Goal: Information Seeking & Learning: Learn about a topic

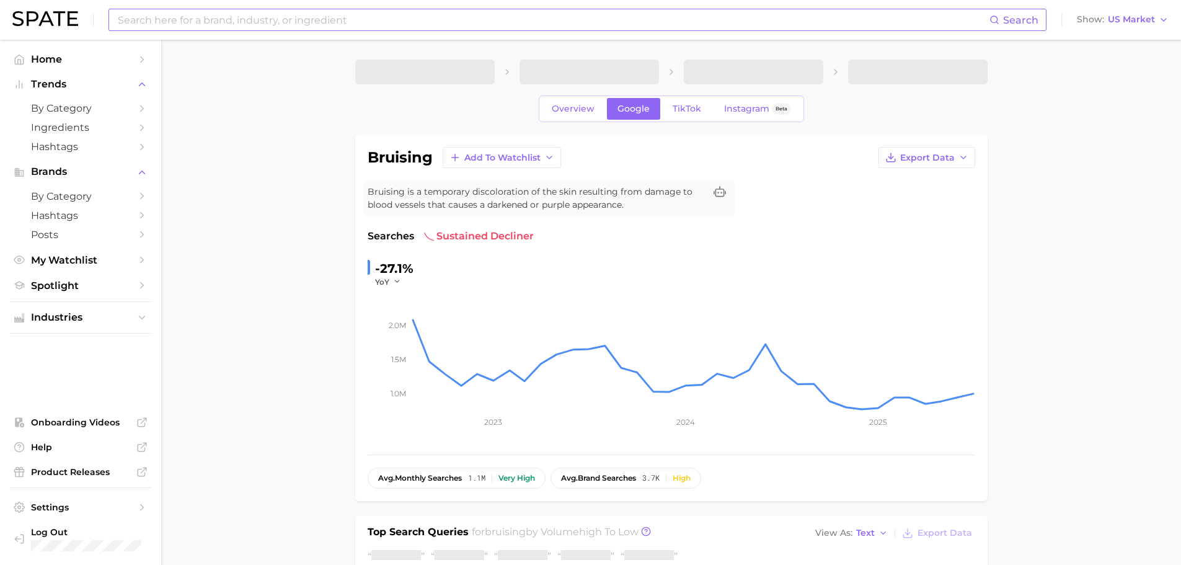
click at [229, 22] on input at bounding box center [553, 19] width 873 height 21
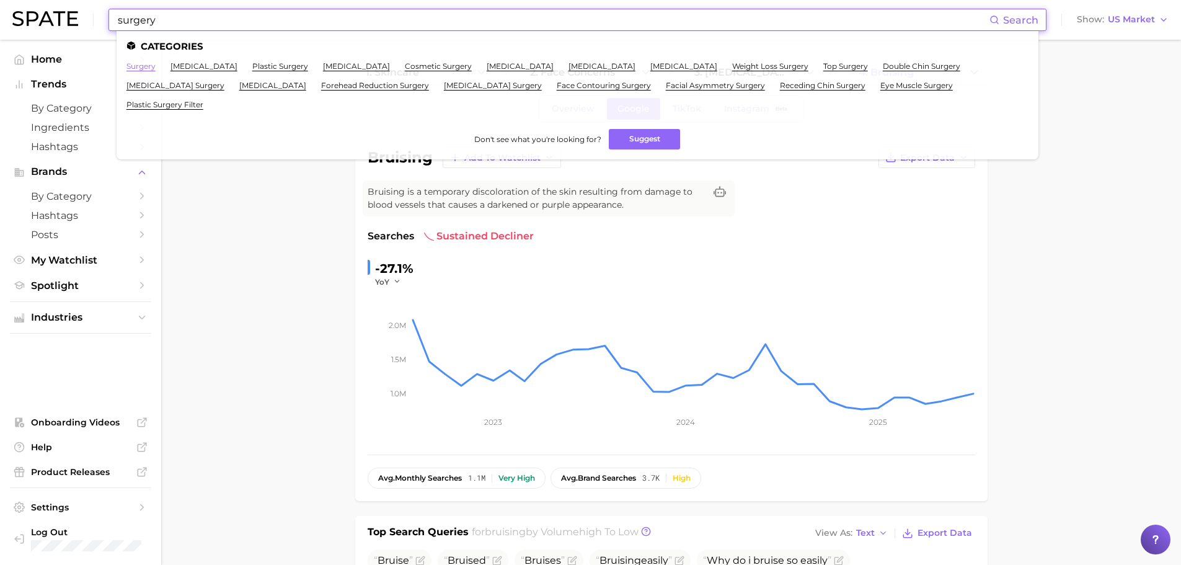
type input "surgery"
click at [146, 63] on link "surgery" at bounding box center [140, 65] width 29 height 9
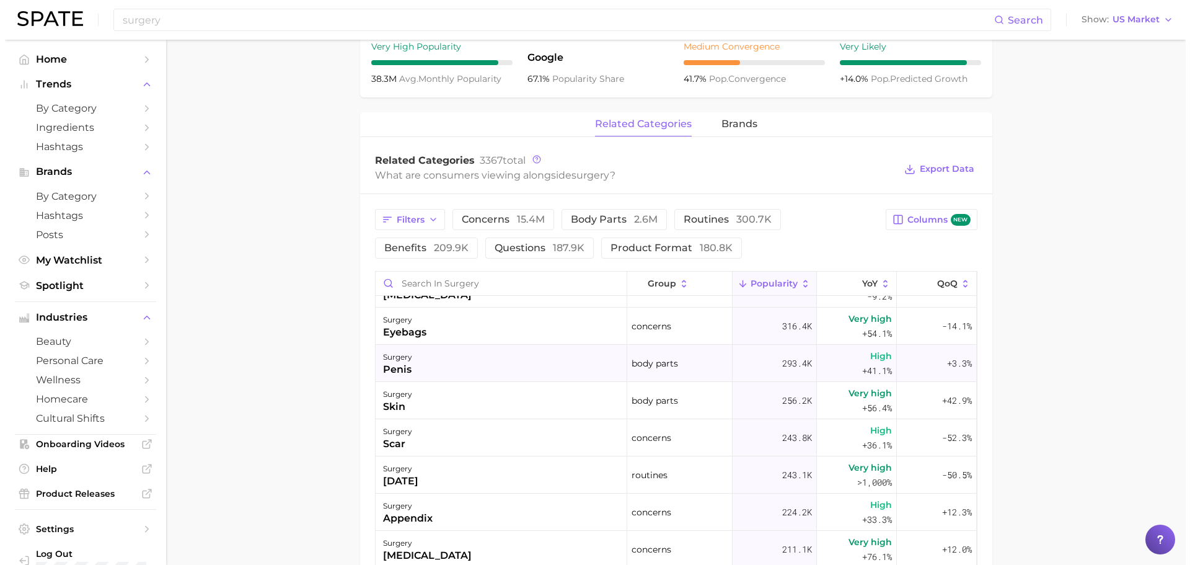
scroll to position [310, 0]
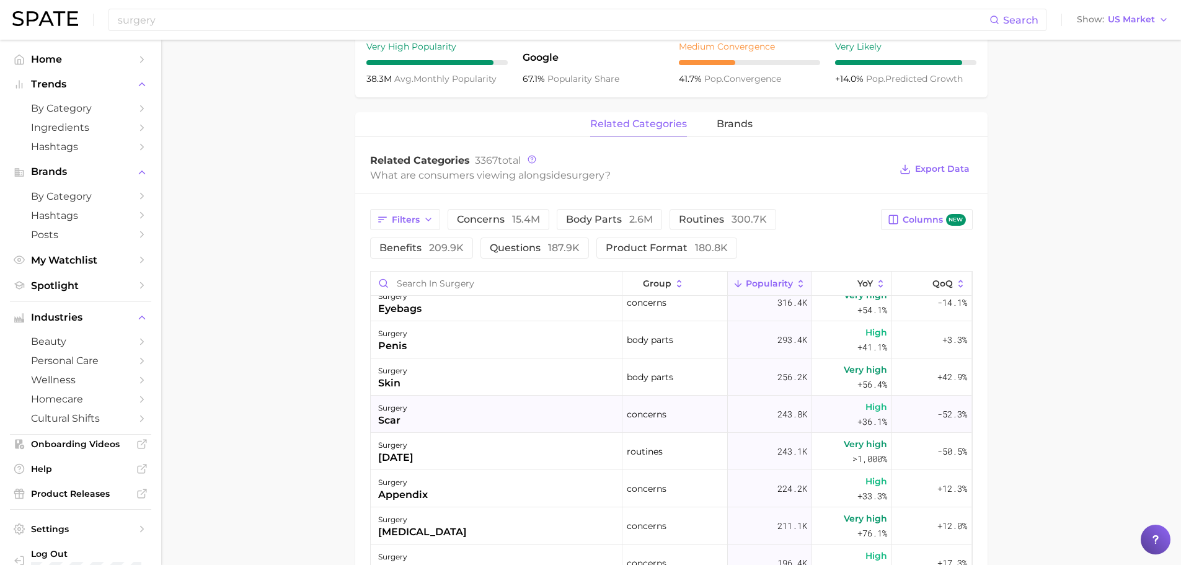
click at [522, 412] on div "surgery scar" at bounding box center [497, 413] width 252 height 37
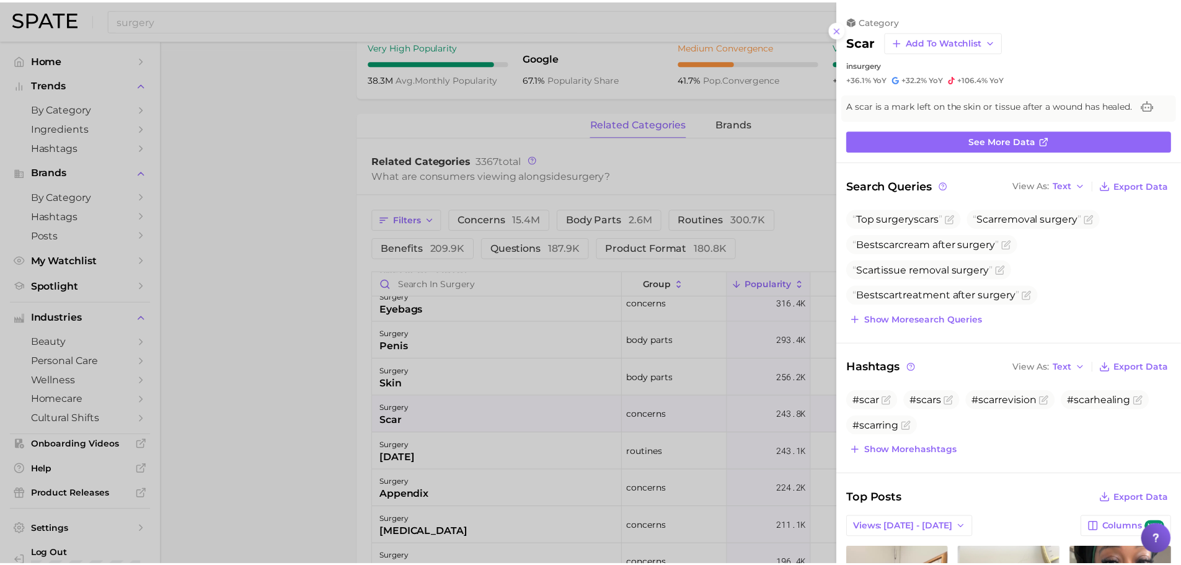
scroll to position [0, 0]
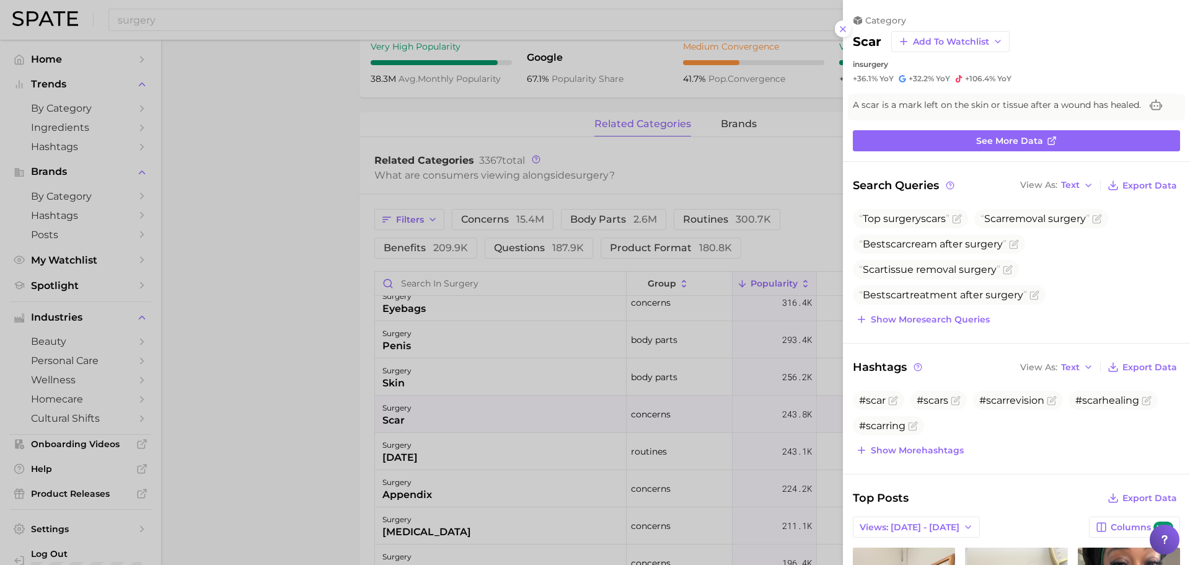
click at [285, 269] on div at bounding box center [595, 282] width 1190 height 565
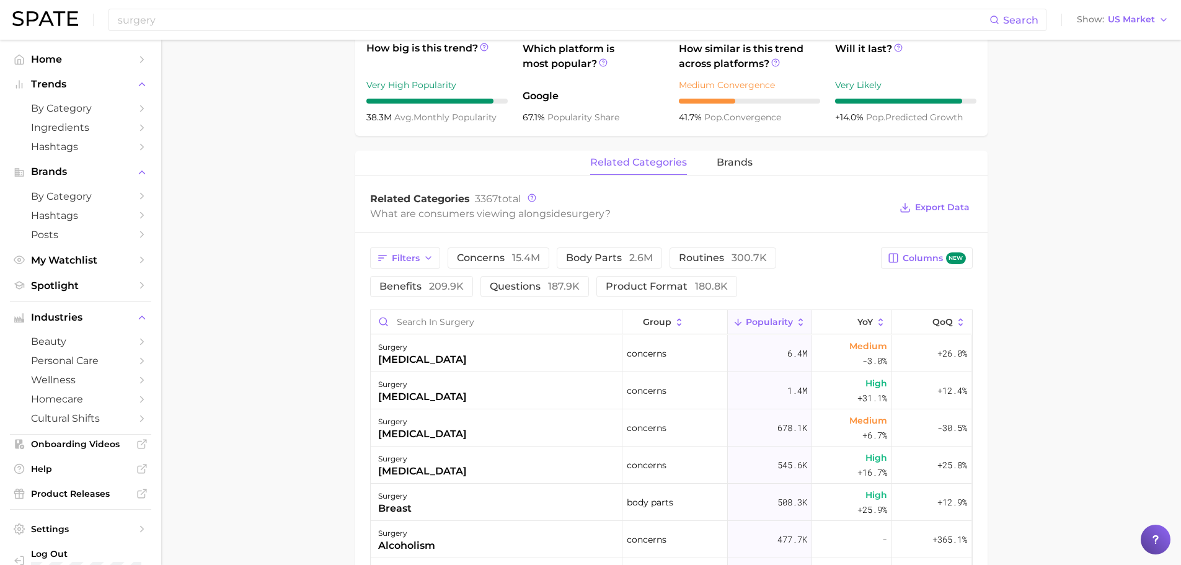
scroll to position [516, 0]
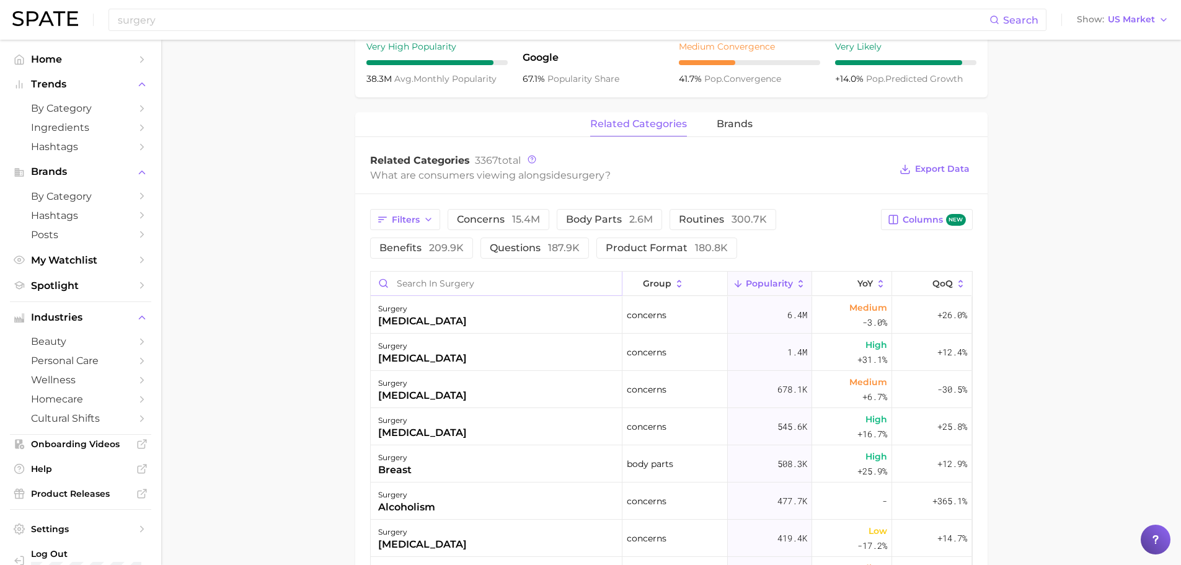
click at [423, 279] on input "Search in surgery" at bounding box center [496, 283] width 251 height 24
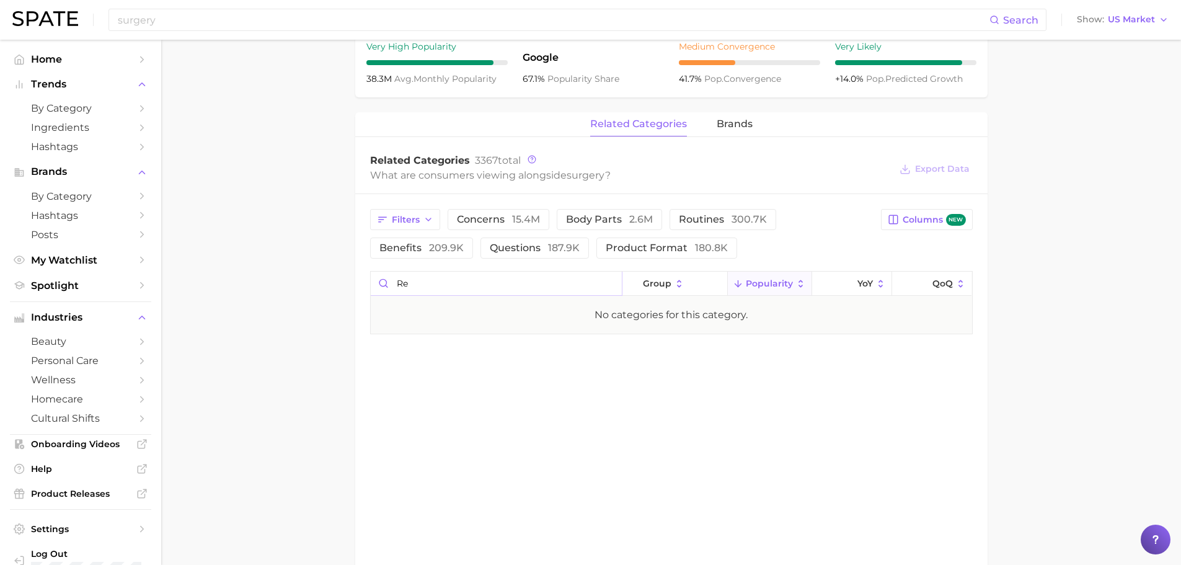
type input "r"
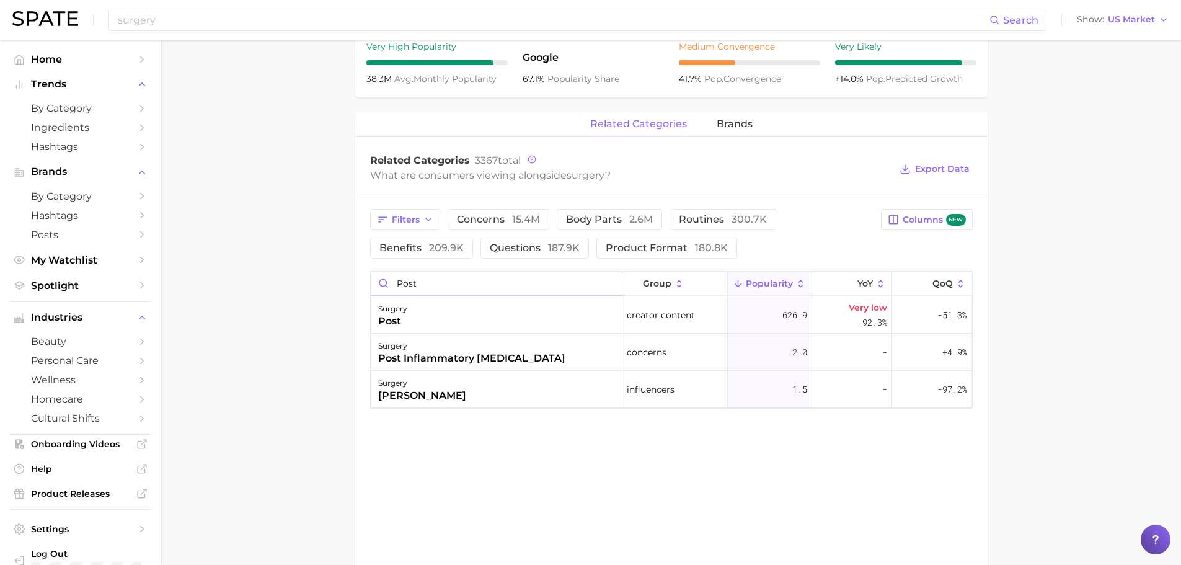
drag, startPoint x: 446, startPoint y: 285, endPoint x: 371, endPoint y: 275, distance: 75.0
click at [375, 276] on input "post" at bounding box center [496, 283] width 251 height 24
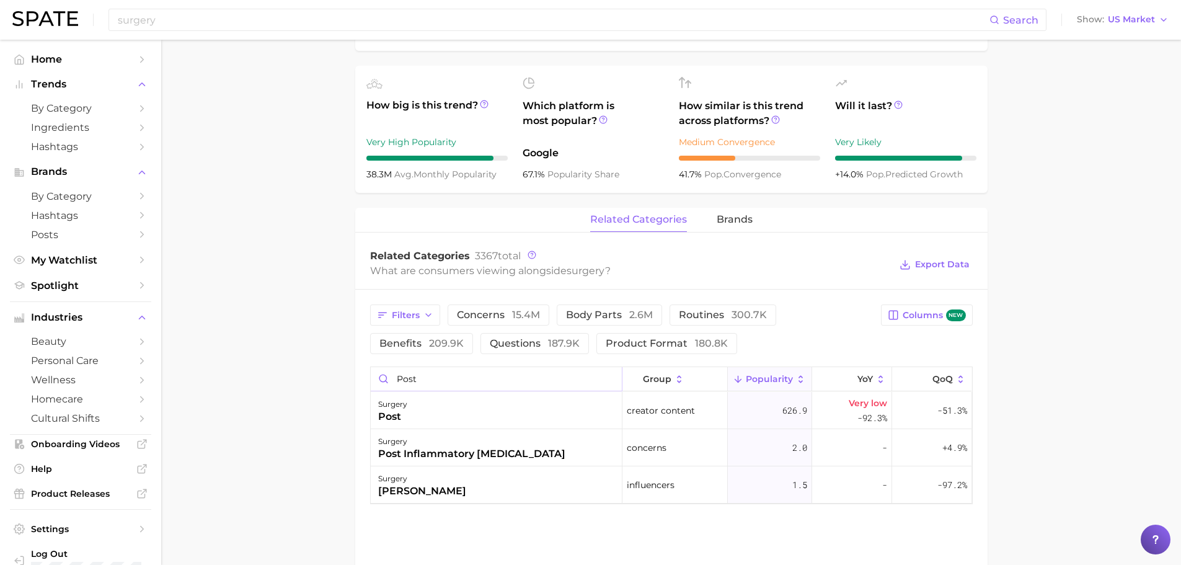
scroll to position [206, 0]
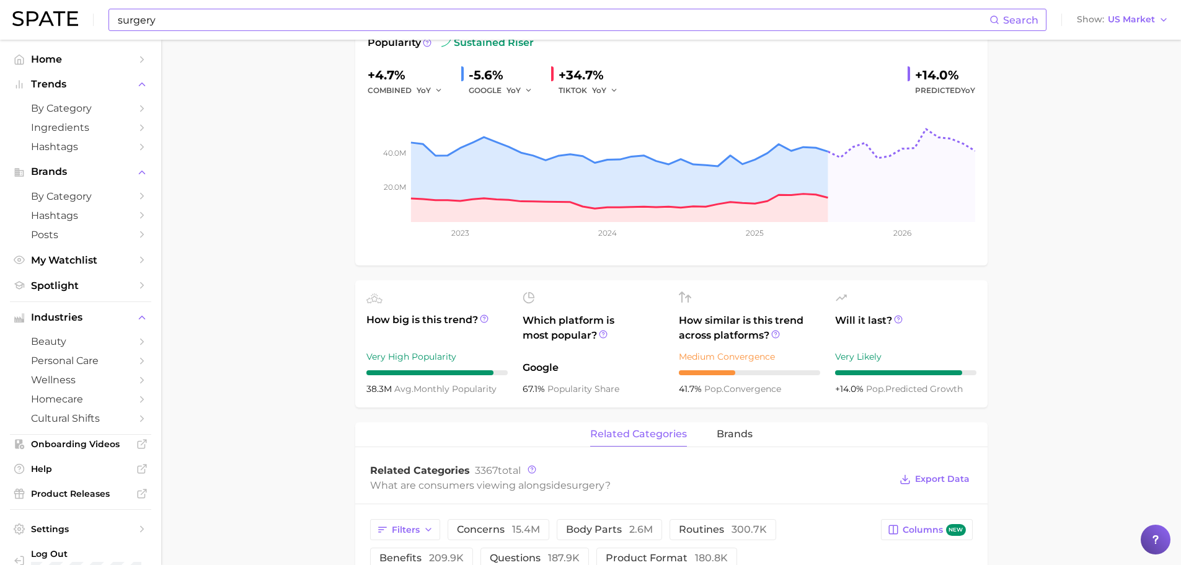
type input "post"
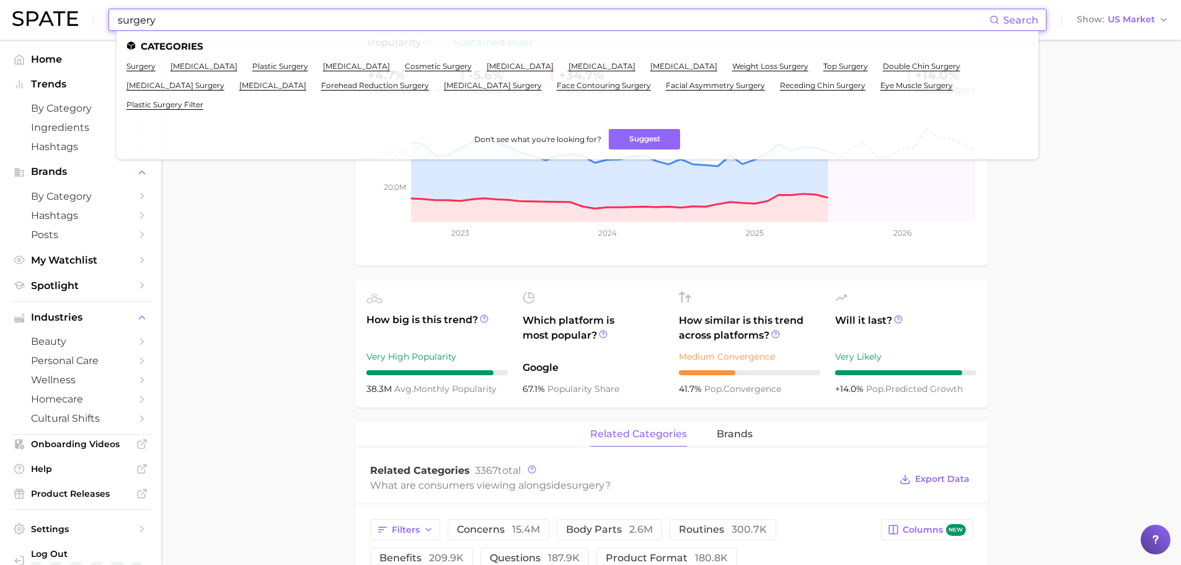
click at [204, 25] on input "surgery" at bounding box center [553, 19] width 873 height 21
click at [276, 67] on link "plastic surgery" at bounding box center [280, 65] width 56 height 9
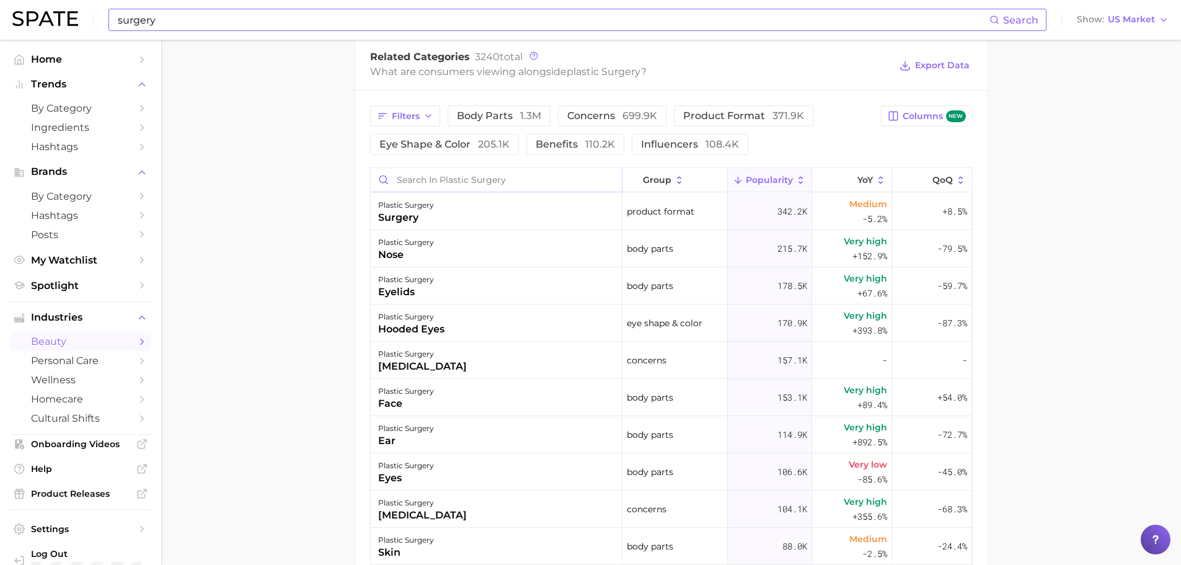
drag, startPoint x: 416, startPoint y: 177, endPoint x: 456, endPoint y: 175, distance: 39.7
click at [416, 177] on input "Search in plastic surgery" at bounding box center [496, 180] width 251 height 24
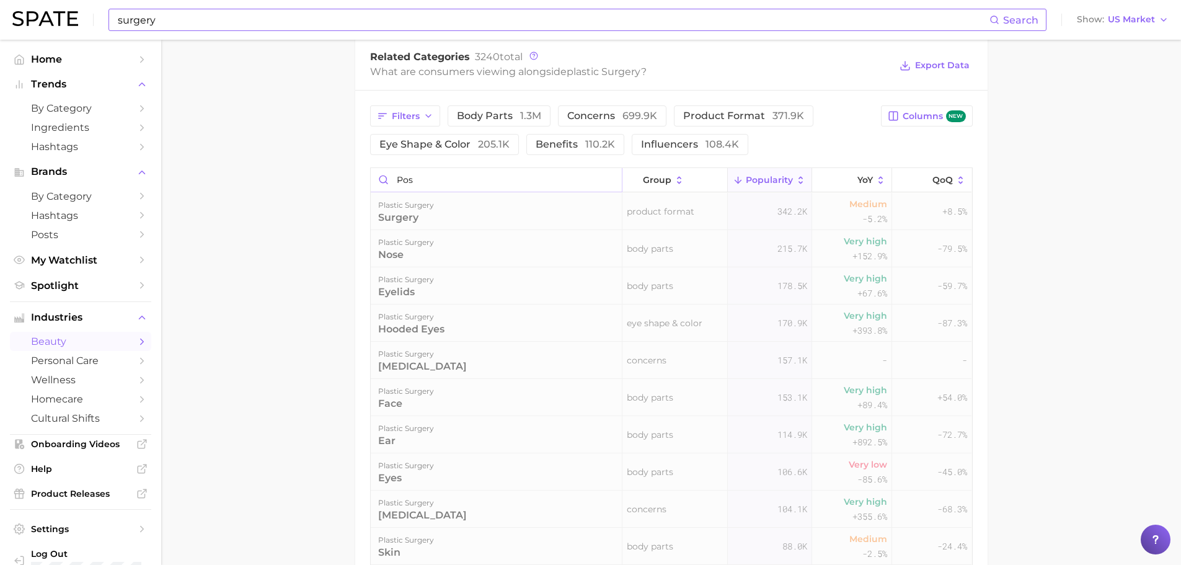
scroll to position [611, 0]
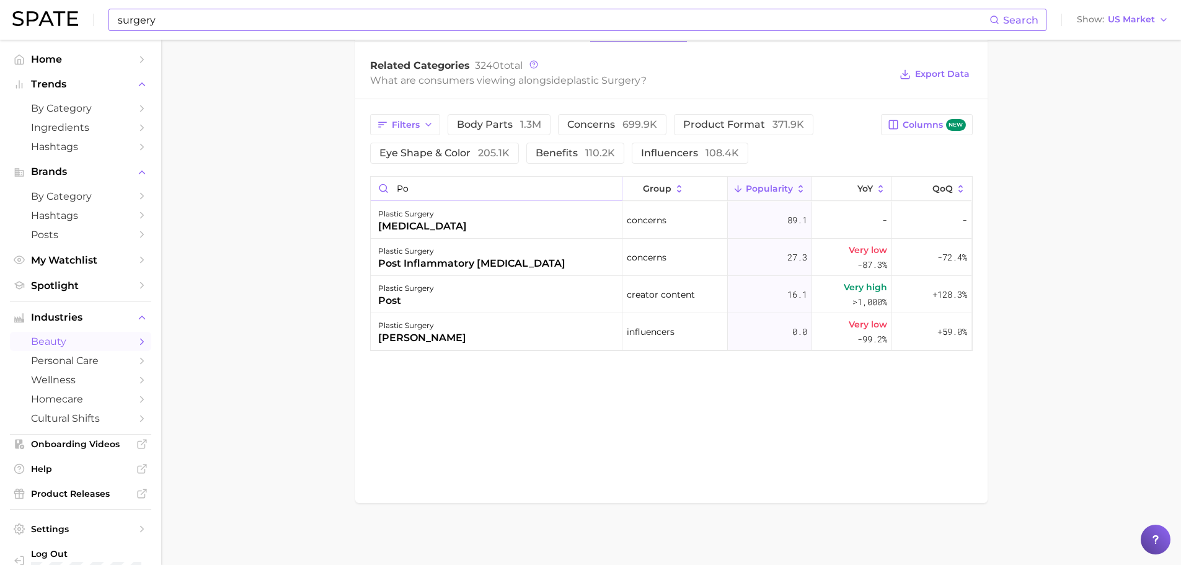
type input "p"
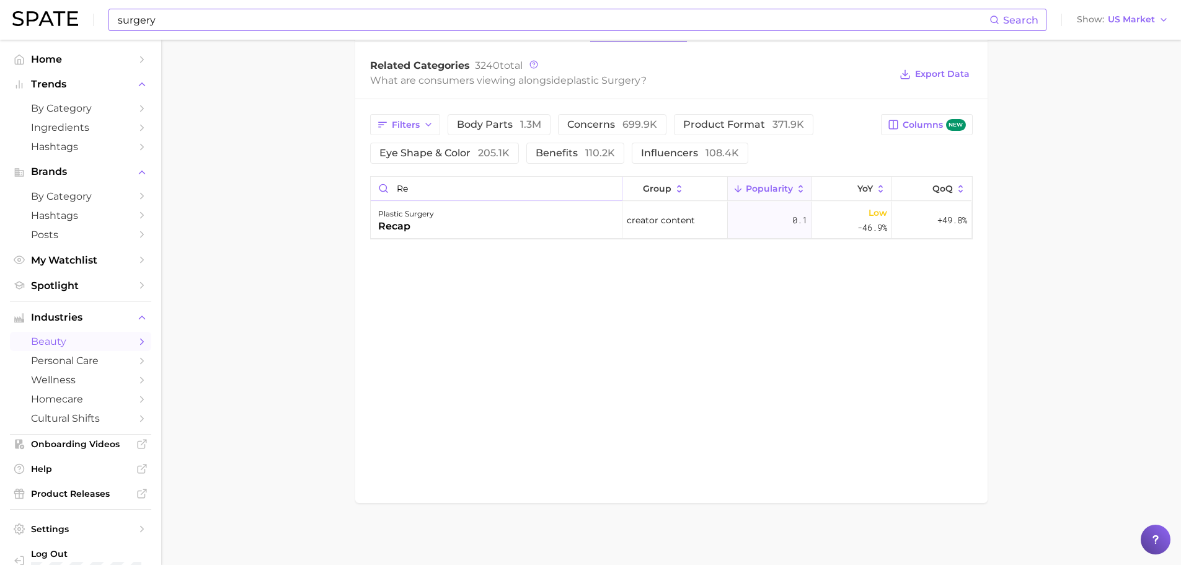
type input "r"
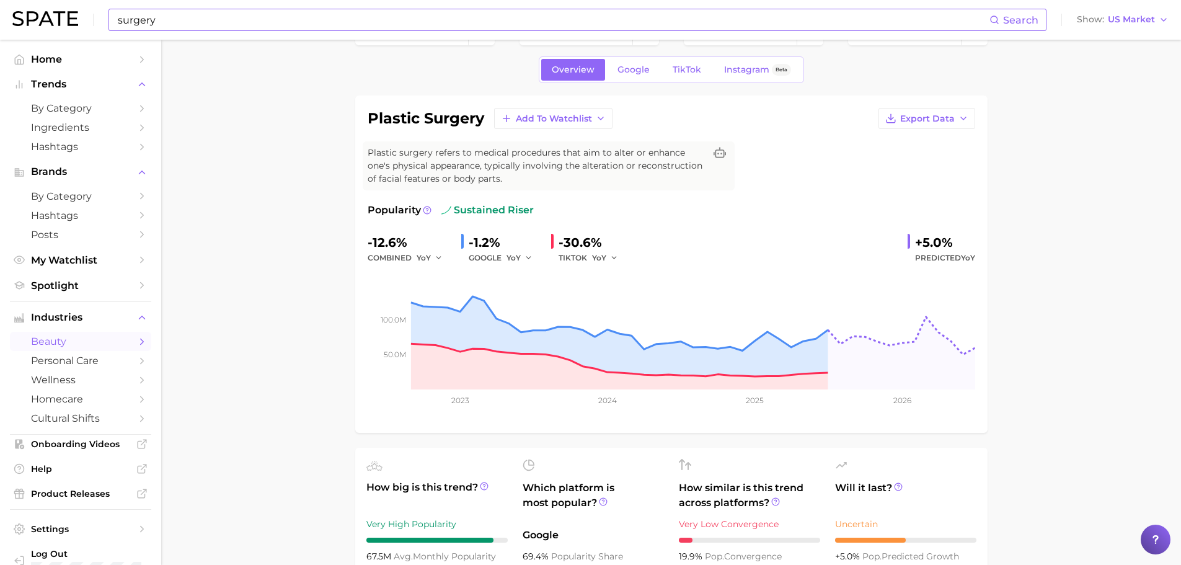
scroll to position [0, 0]
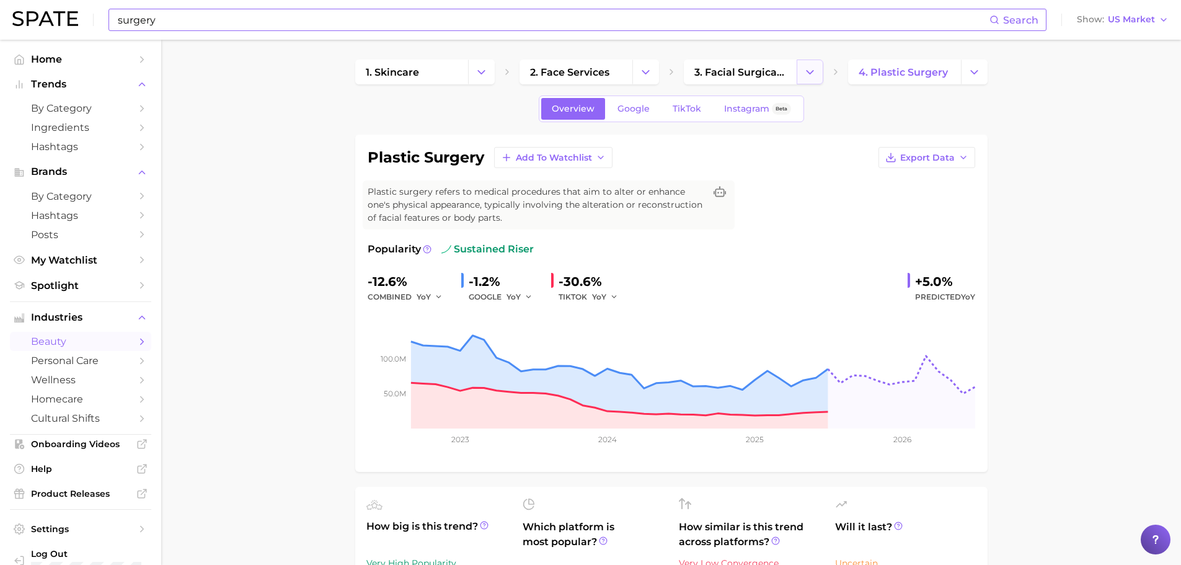
click at [813, 73] on icon "Change Category" at bounding box center [809, 72] width 13 height 13
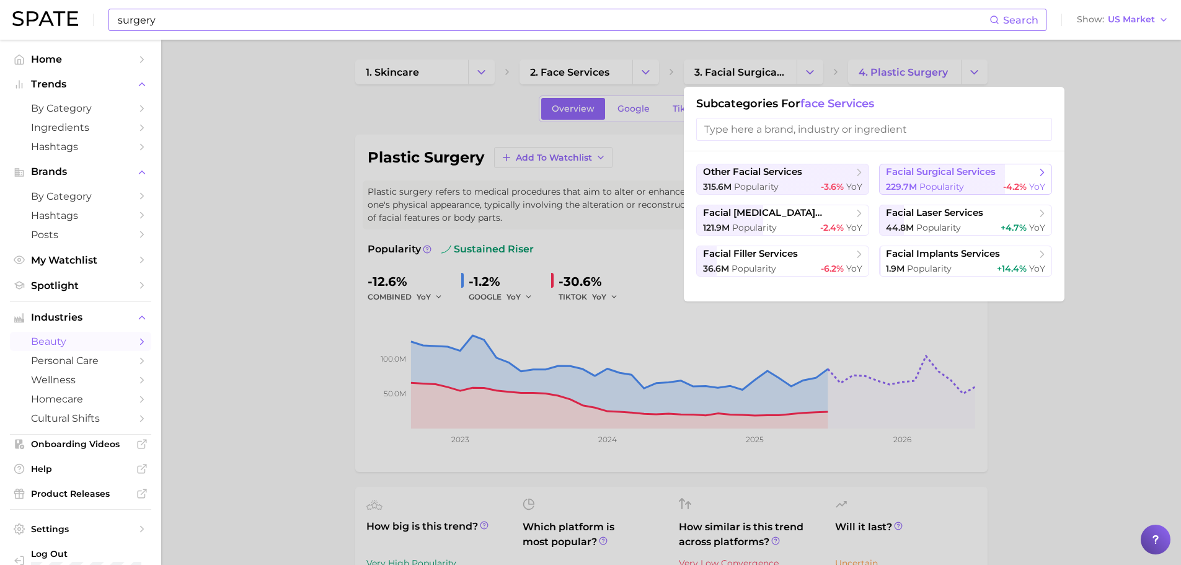
click at [954, 176] on span "facial surgical services" at bounding box center [941, 172] width 110 height 12
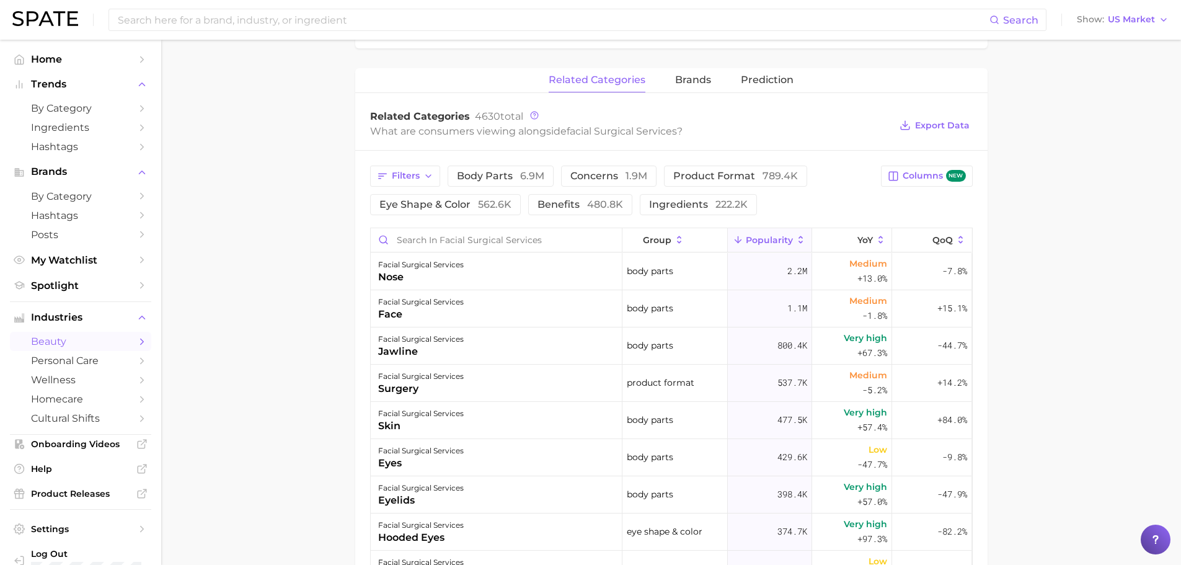
scroll to position [461, 0]
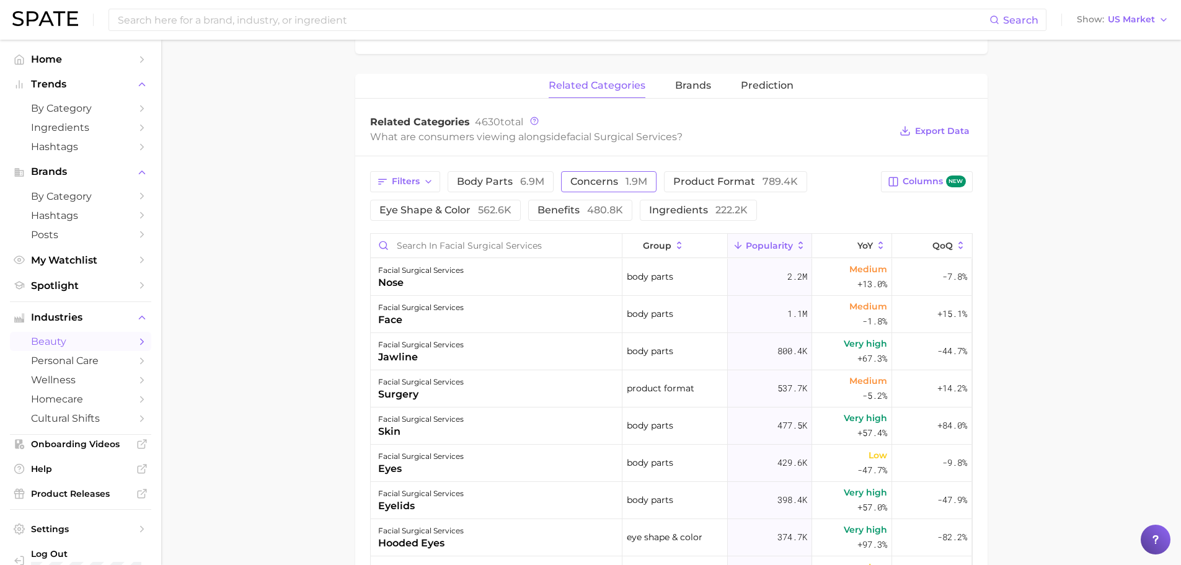
click at [617, 175] on button "concerns 1.9m" at bounding box center [608, 181] width 95 height 21
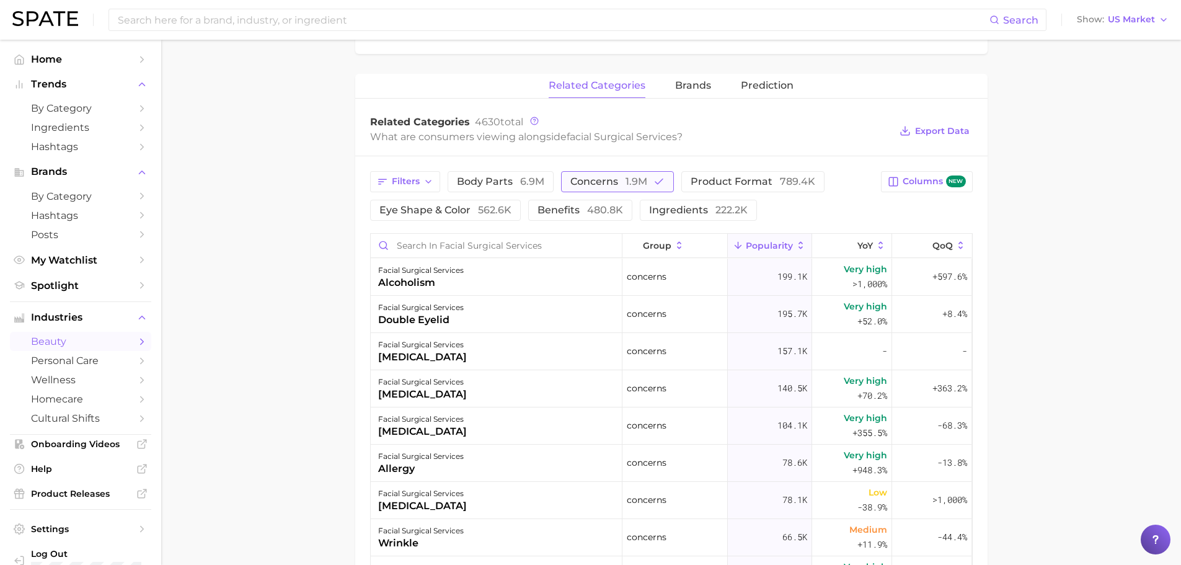
click at [618, 175] on button "concerns 1.9m" at bounding box center [617, 181] width 113 height 21
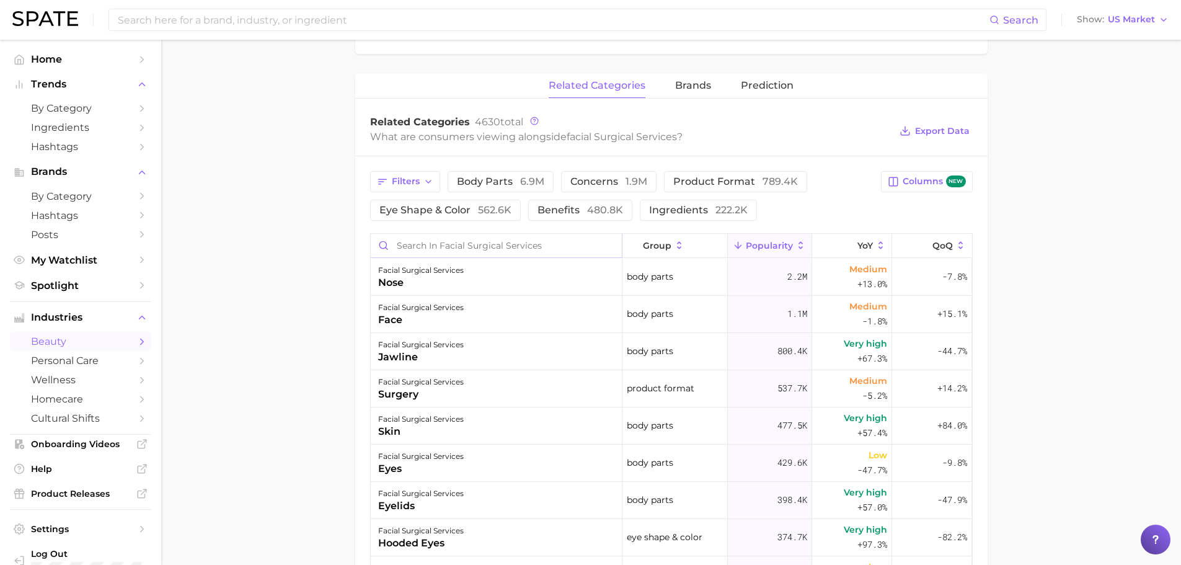
click at [441, 245] on input "Search in facial surgical services" at bounding box center [496, 246] width 251 height 24
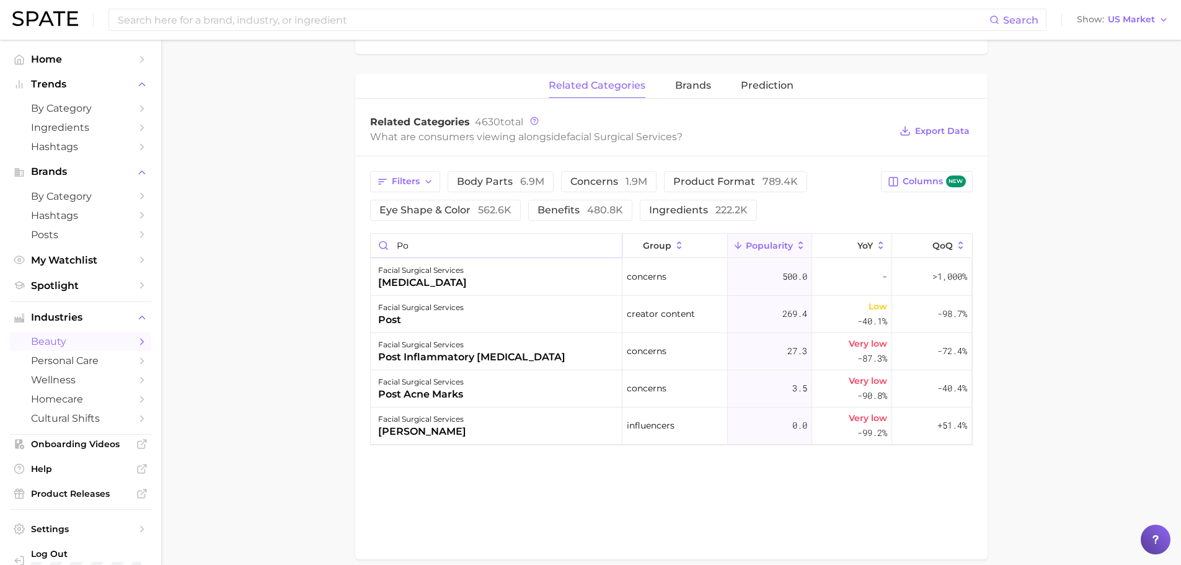
type input "p"
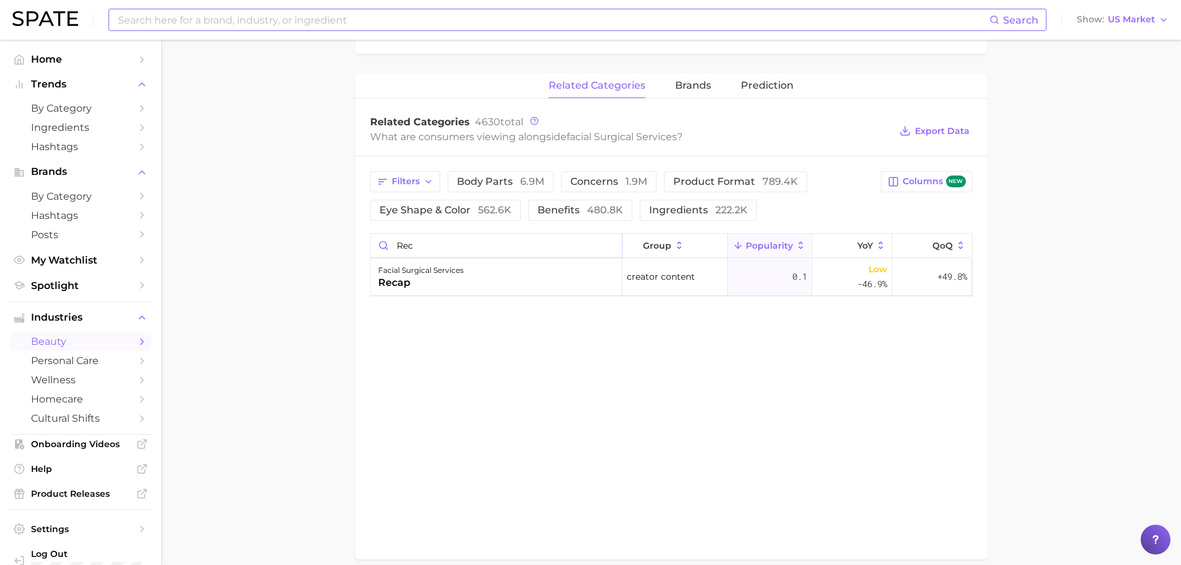
type input "rec"
click at [255, 19] on input at bounding box center [553, 19] width 873 height 21
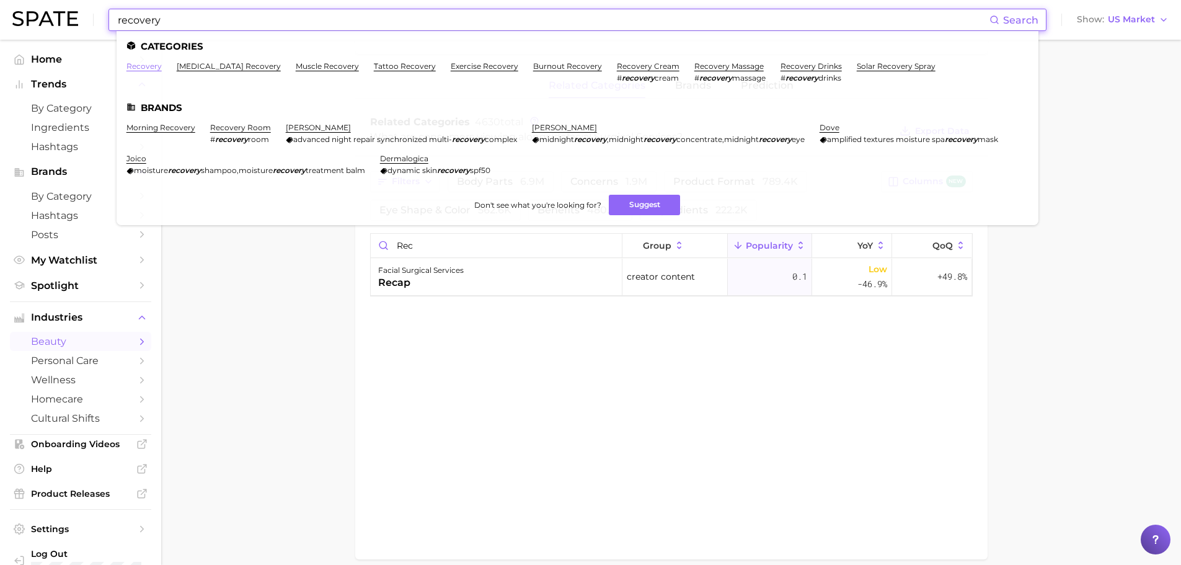
type input "recovery"
click at [148, 66] on link "recovery" at bounding box center [143, 65] width 35 height 9
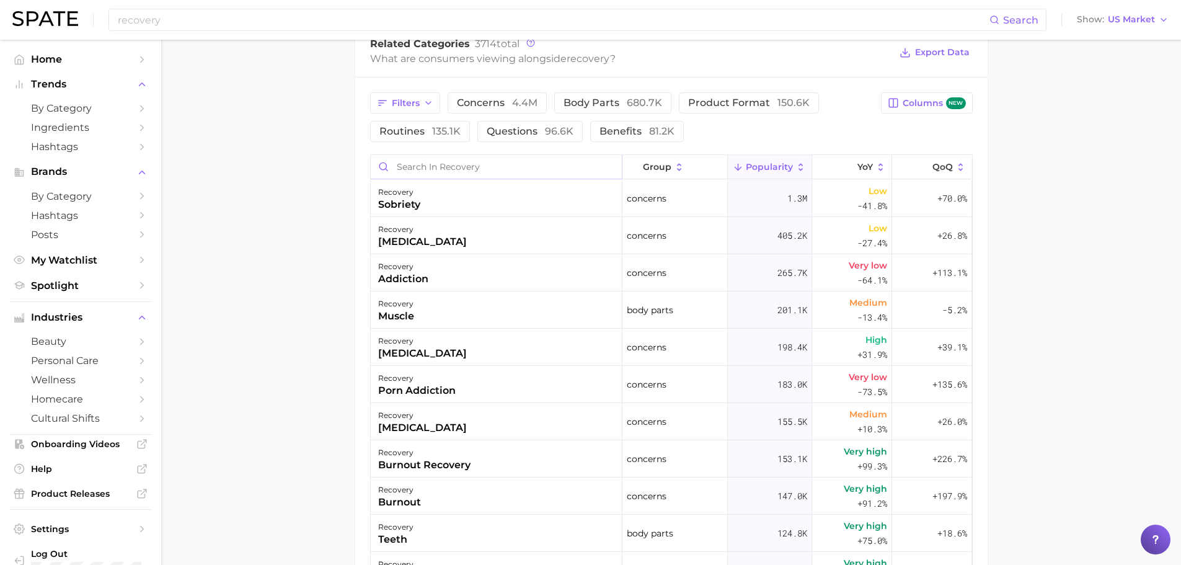
click at [462, 169] on input "Search in recovery" at bounding box center [496, 167] width 251 height 24
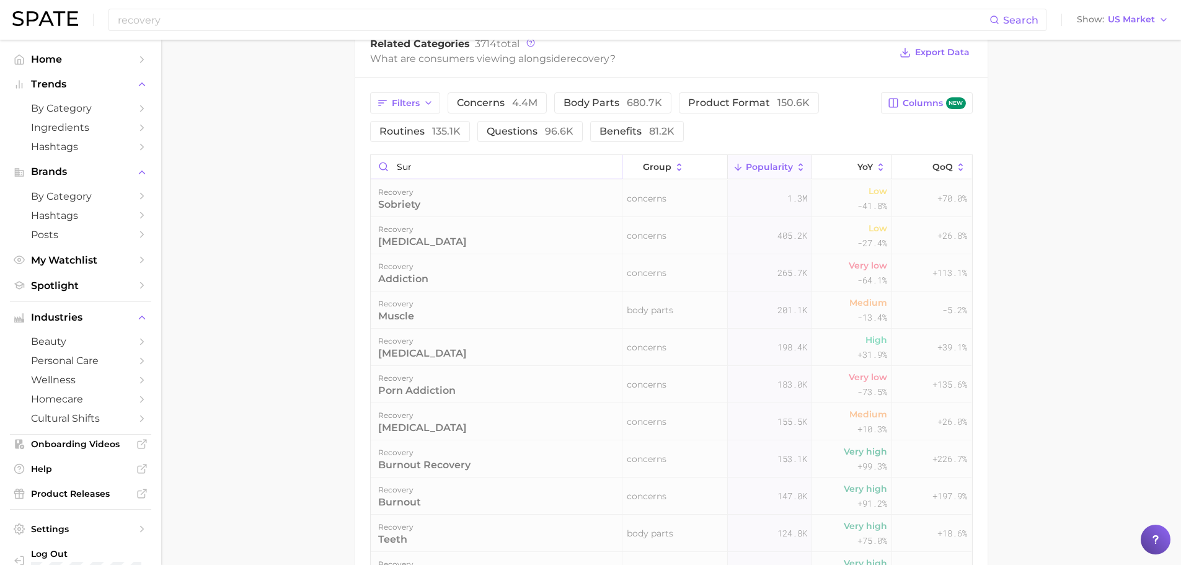
scroll to position [598, 0]
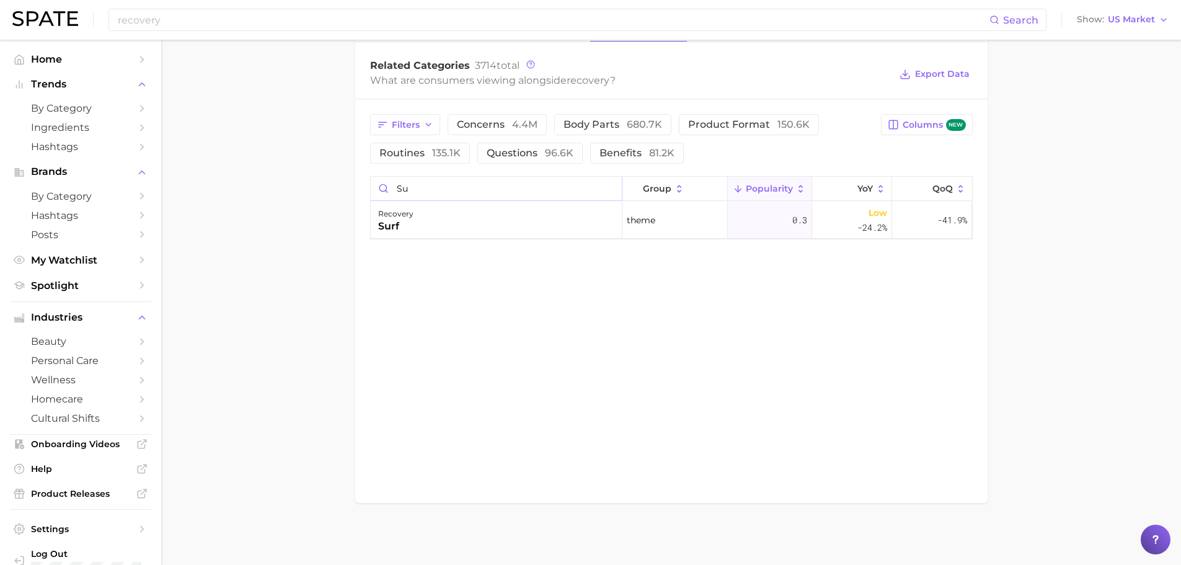
type input "s"
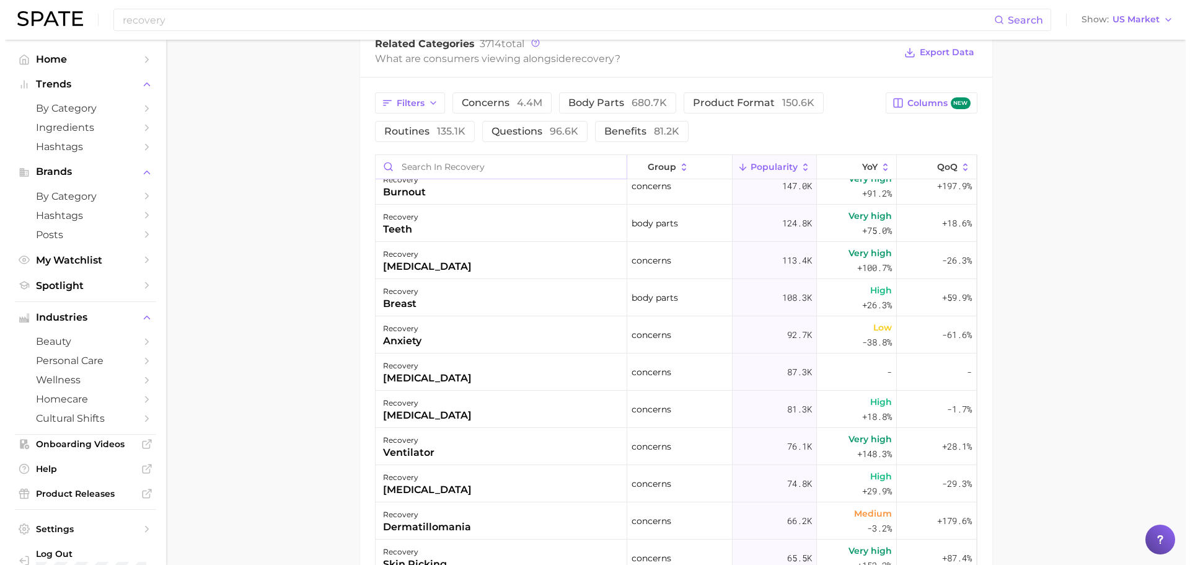
scroll to position [413, 0]
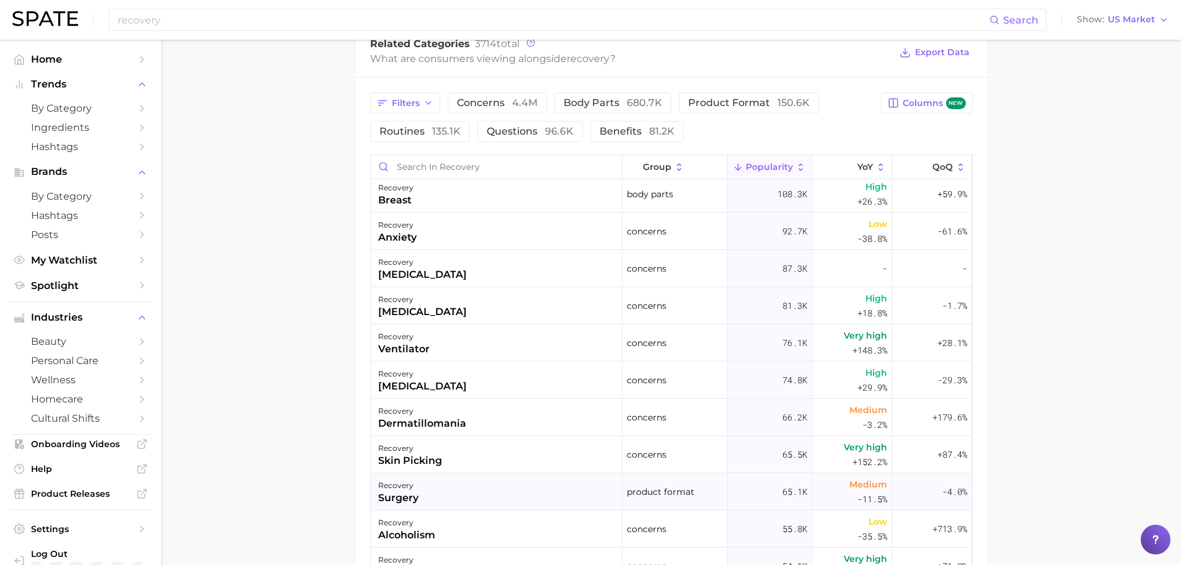
click at [483, 501] on div "recovery surgery" at bounding box center [497, 491] width 252 height 37
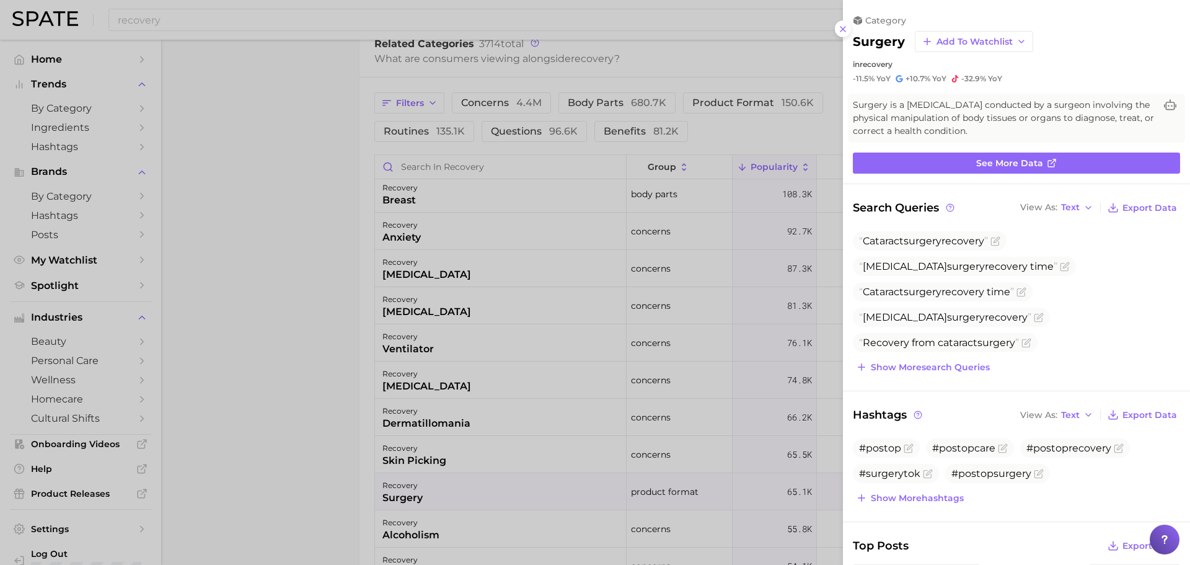
scroll to position [0, 0]
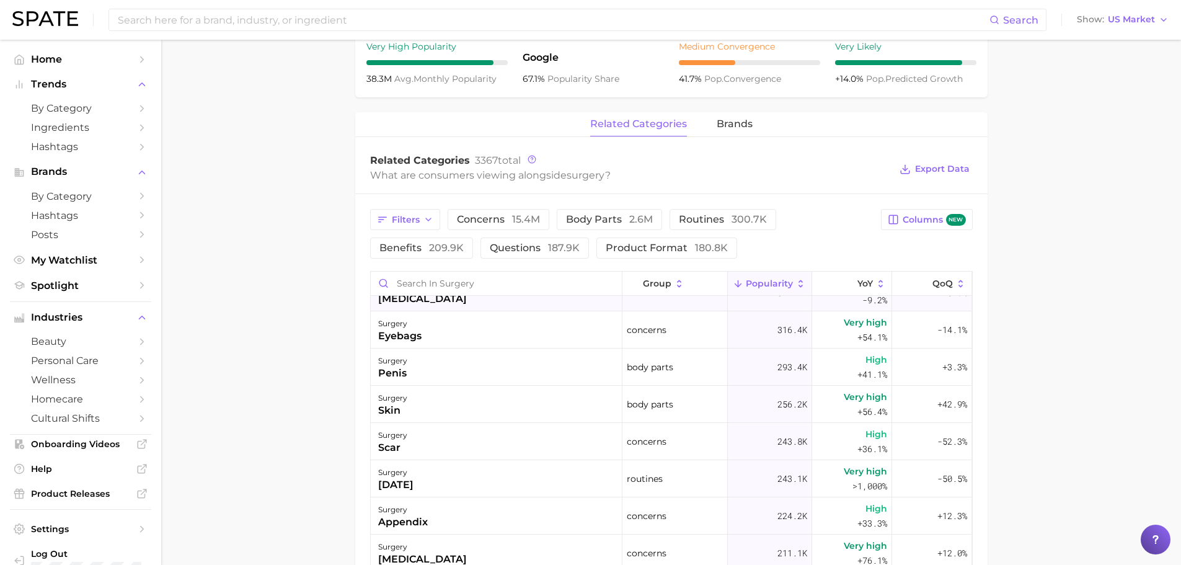
scroll to position [310, 0]
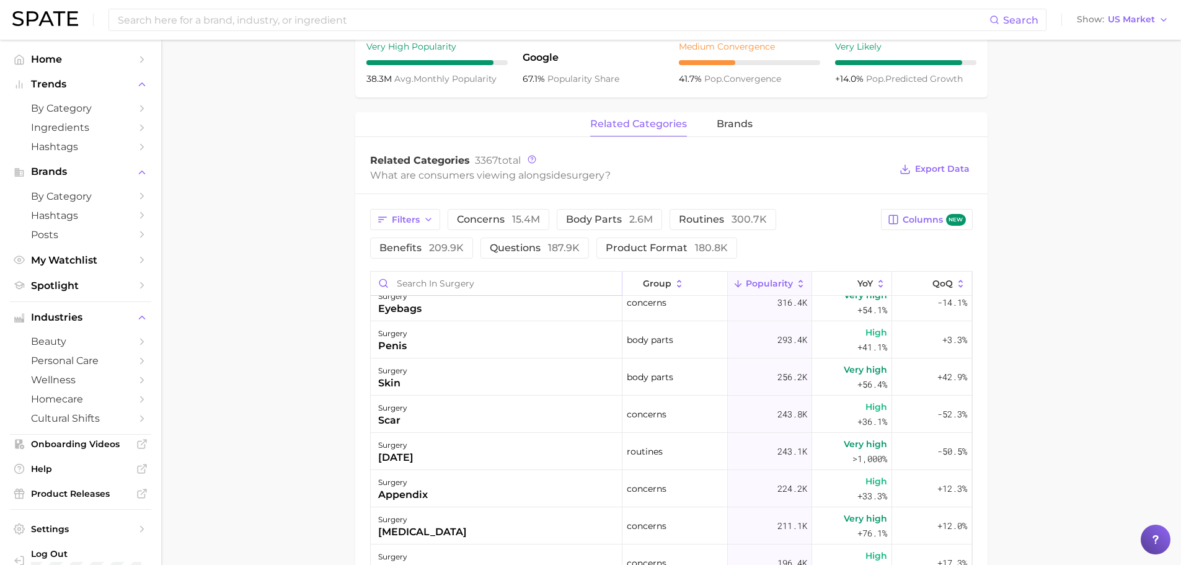
click at [476, 284] on input "Search in surgery" at bounding box center [496, 283] width 251 height 24
type input "rec"
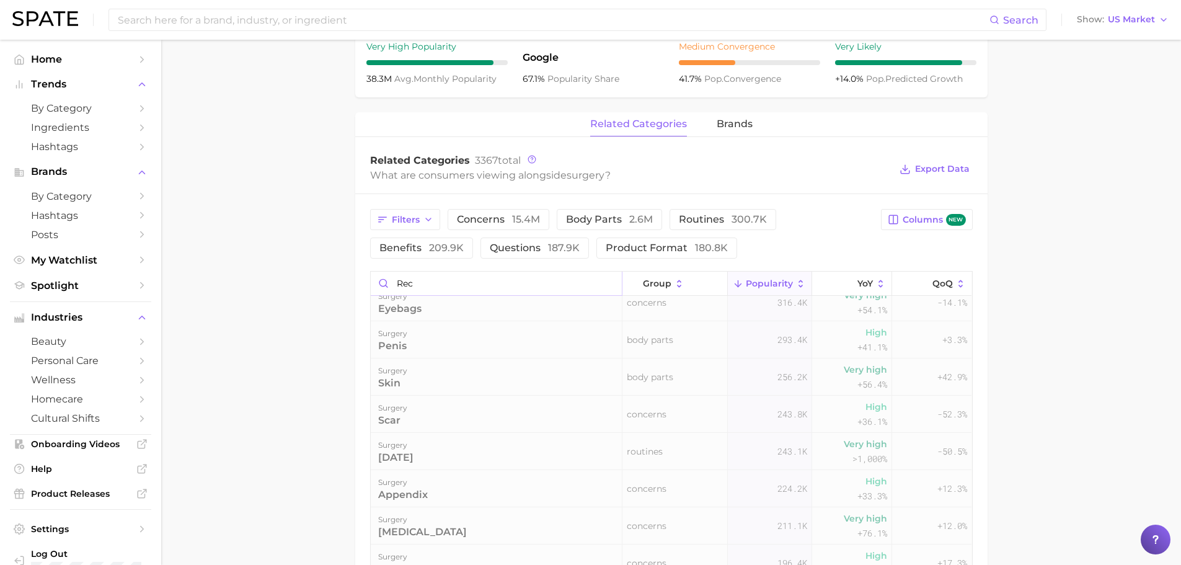
scroll to position [0, 0]
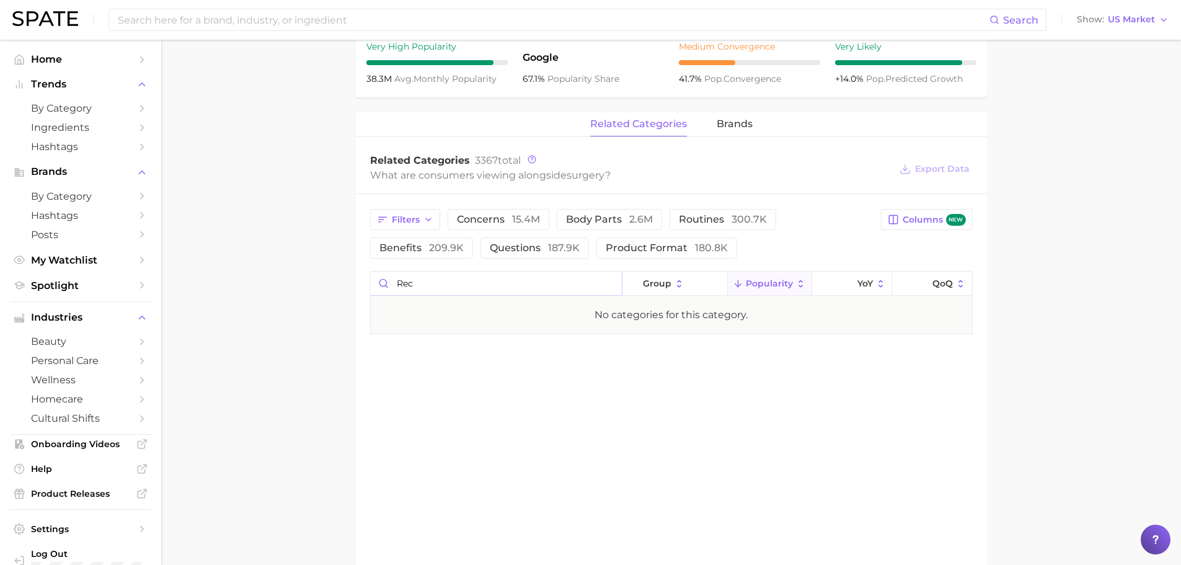
drag, startPoint x: 423, startPoint y: 275, endPoint x: 377, endPoint y: 275, distance: 45.9
click at [380, 275] on input "rec" at bounding box center [496, 283] width 251 height 24
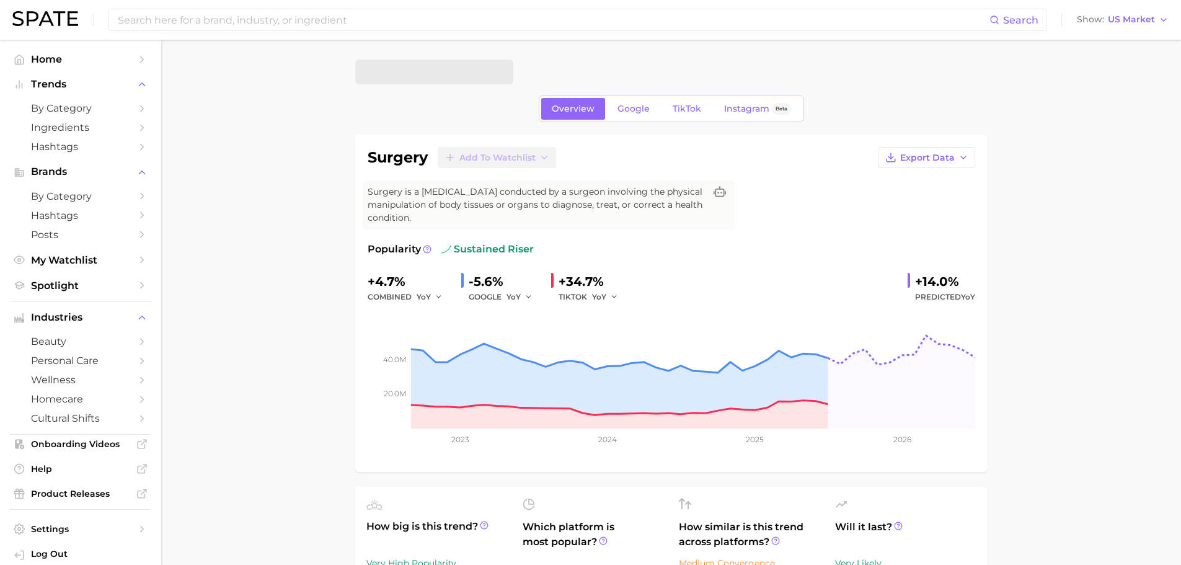
scroll to position [514, 0]
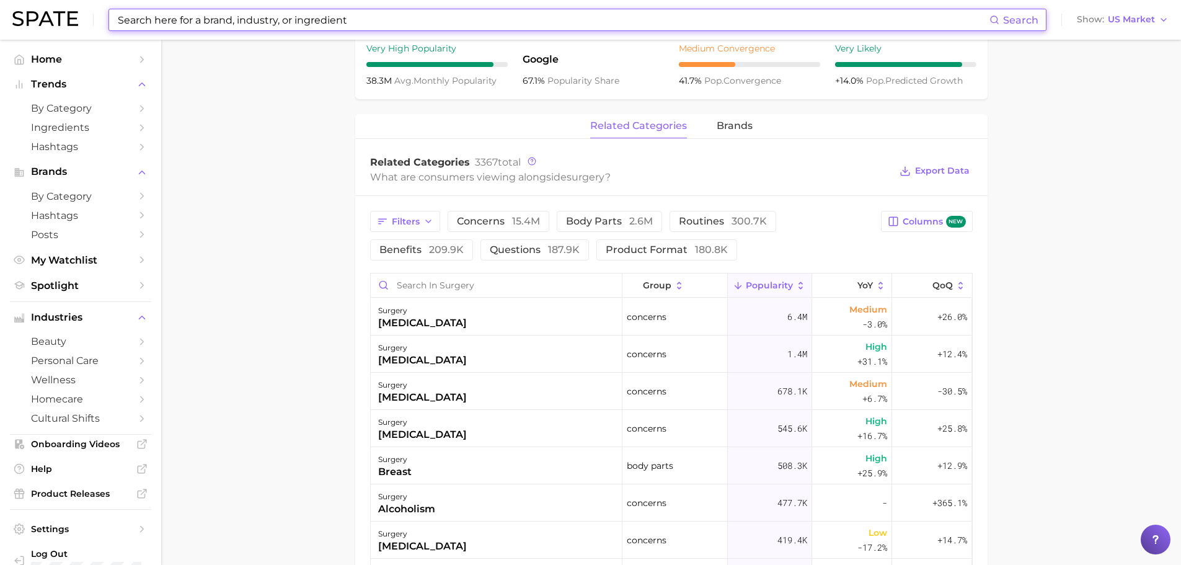
click at [283, 19] on input at bounding box center [553, 19] width 873 height 21
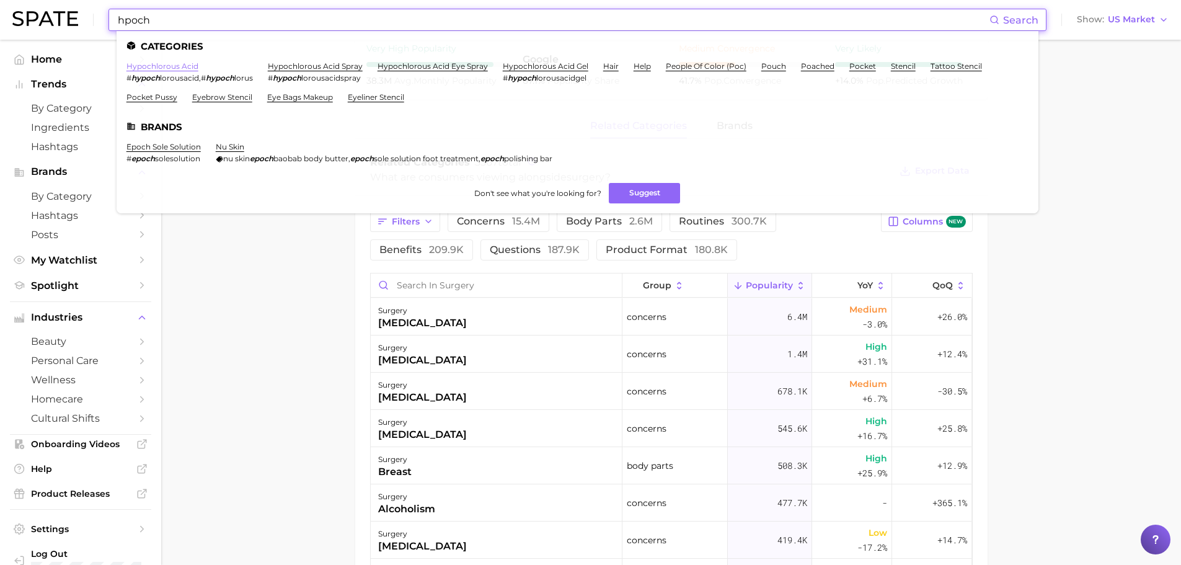
type input "hpoch"
click at [175, 67] on link "hypochlorous acid" at bounding box center [162, 65] width 72 height 9
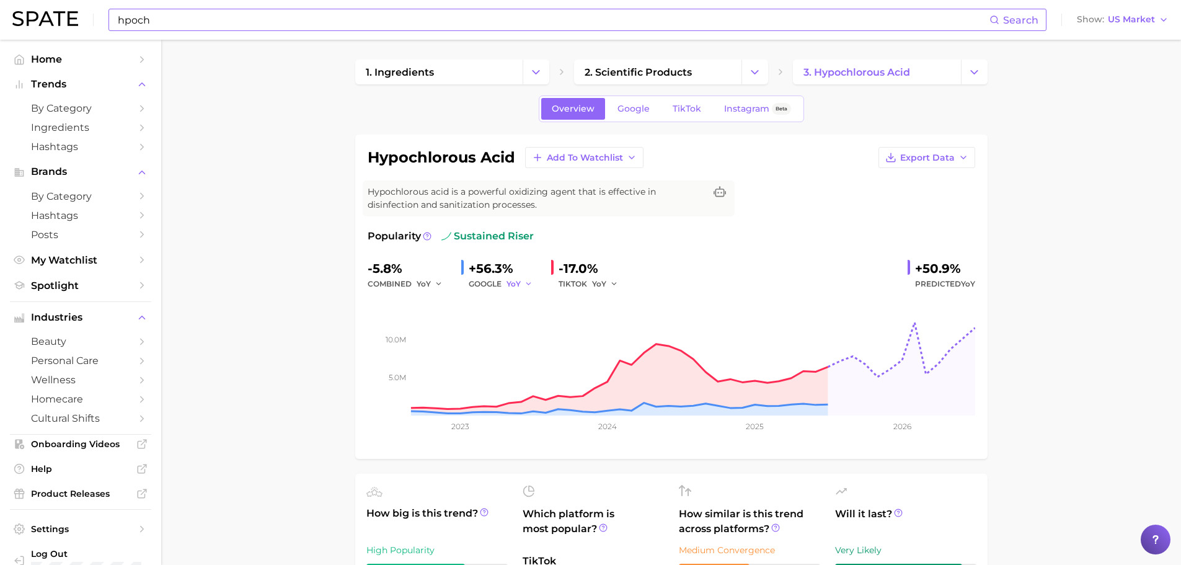
click at [524, 281] on button "YoY" at bounding box center [519, 283] width 27 height 15
click at [958, 154] on icon "button" at bounding box center [963, 157] width 10 height 10
click at [921, 178] on span "Time Series CSV" at bounding box center [896, 180] width 73 height 11
